Goal: Task Accomplishment & Management: Manage account settings

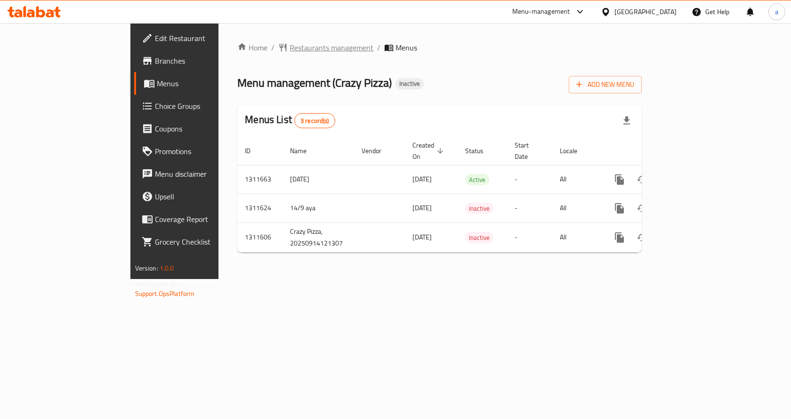
click at [290, 45] on span "Restaurants management" at bounding box center [332, 47] width 84 height 11
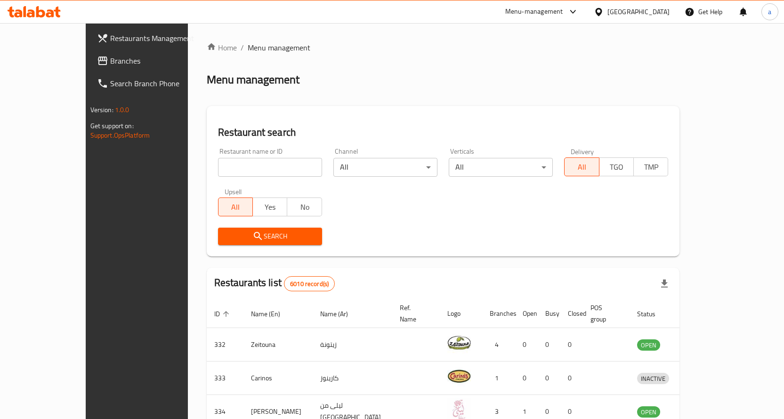
click at [110, 61] on span "Branches" at bounding box center [159, 60] width 99 height 11
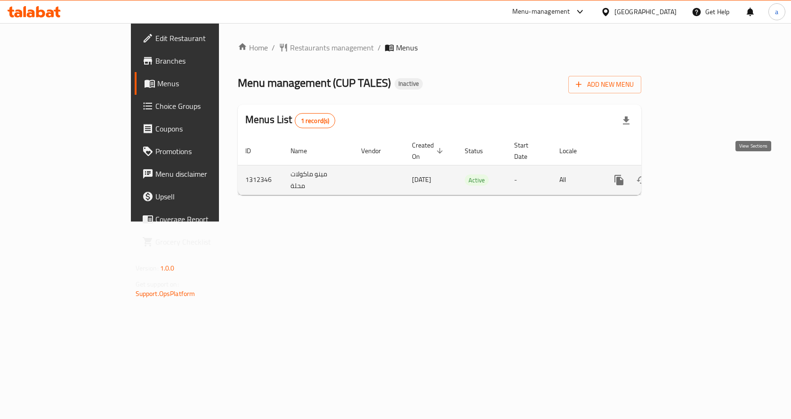
click at [693, 174] on icon "enhanced table" at bounding box center [686, 179] width 11 height 11
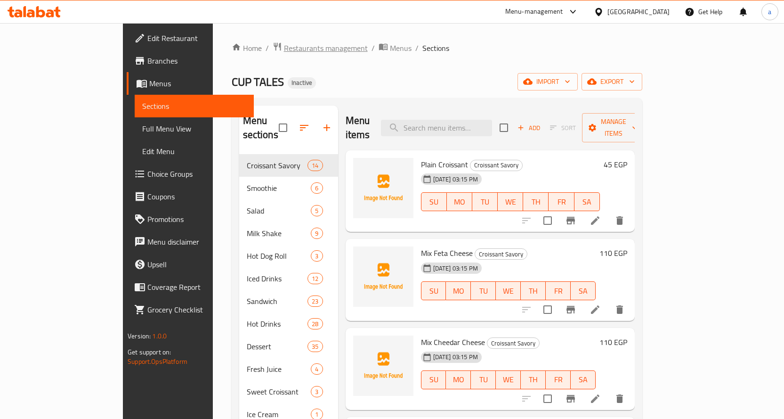
click at [284, 52] on span "Restaurants management" at bounding box center [326, 47] width 84 height 11
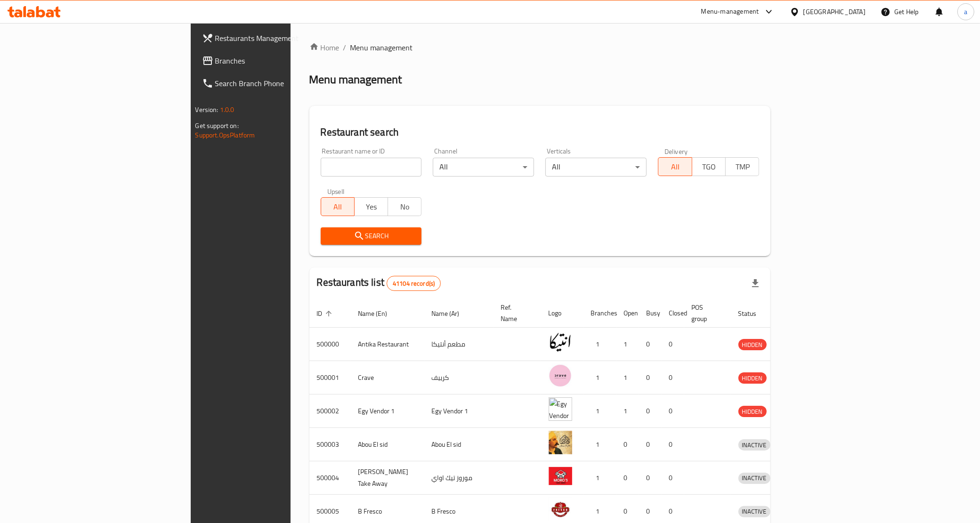
click at [215, 62] on span "Branches" at bounding box center [281, 60] width 132 height 11
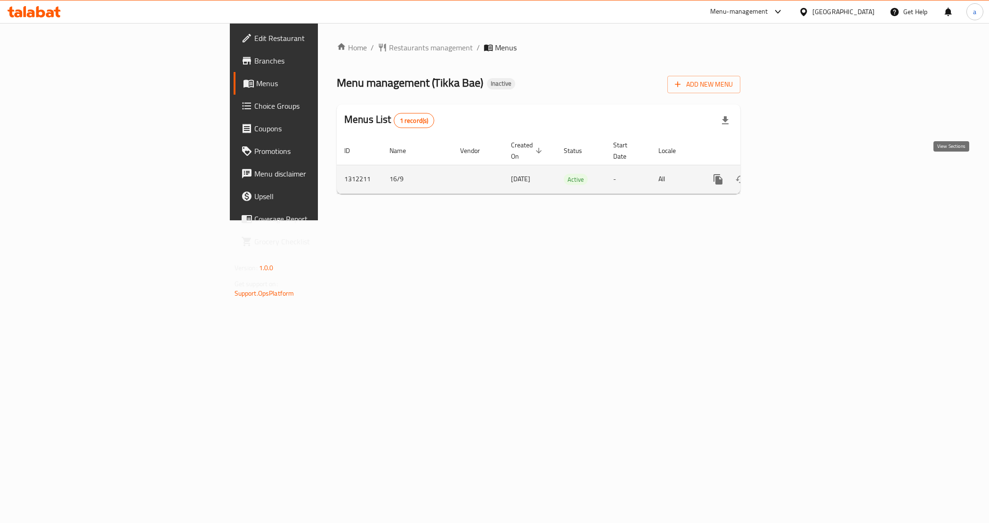
click at [792, 174] on icon "enhanced table" at bounding box center [785, 179] width 11 height 11
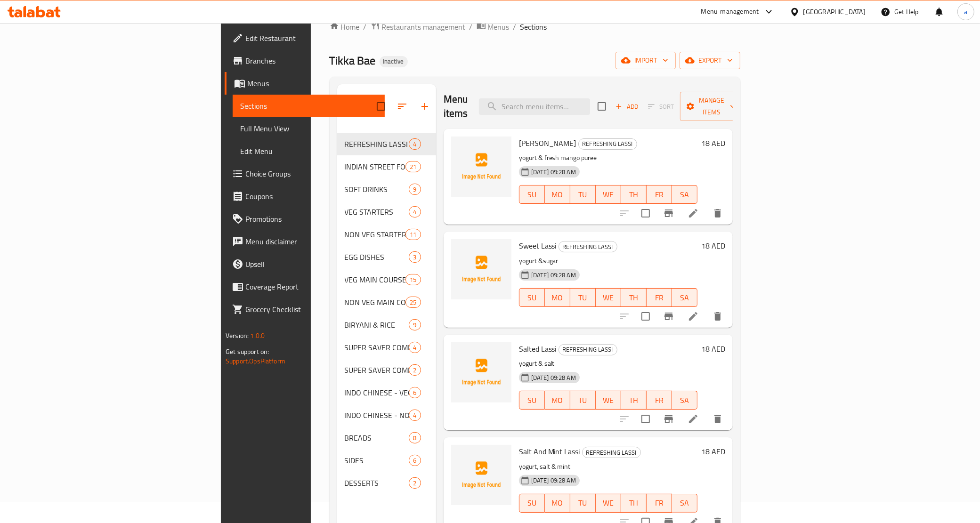
scroll to position [15, 0]
